Goal: Task Accomplishment & Management: Check status

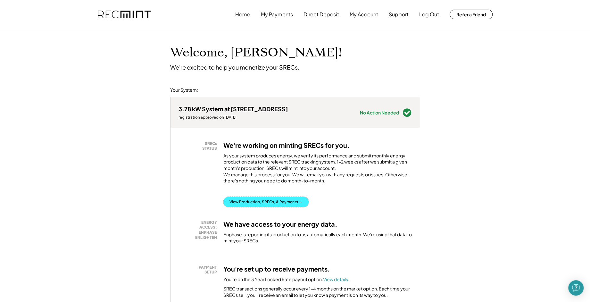
click at [274, 207] on button "View Production, SRECs, & Payments →" at bounding box center [265, 202] width 85 height 10
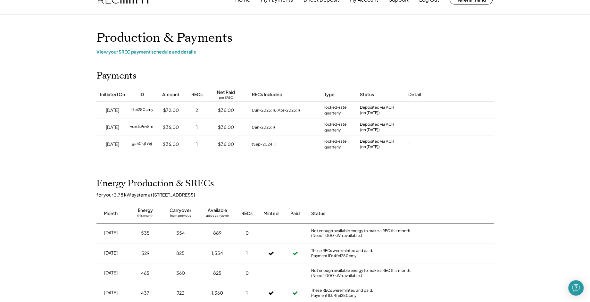
scroll to position [29, 0]
